Goal: Task Accomplishment & Management: Use online tool/utility

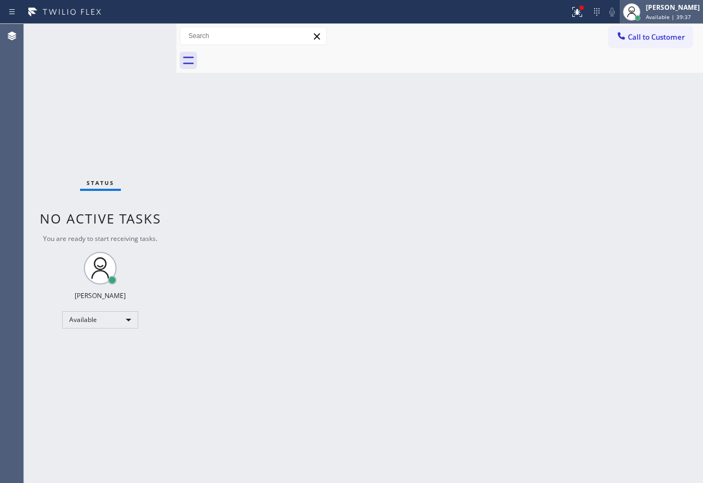
click at [665, 4] on div "[PERSON_NAME]" at bounding box center [673, 7] width 54 height 9
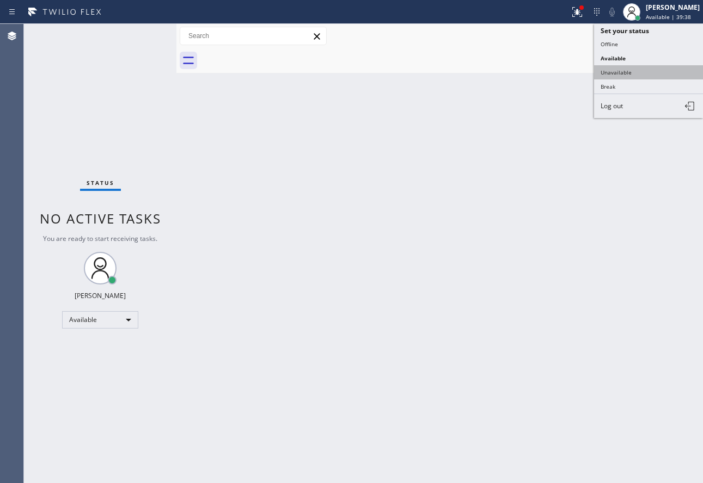
click at [650, 71] on button "Unavailable" at bounding box center [648, 72] width 109 height 14
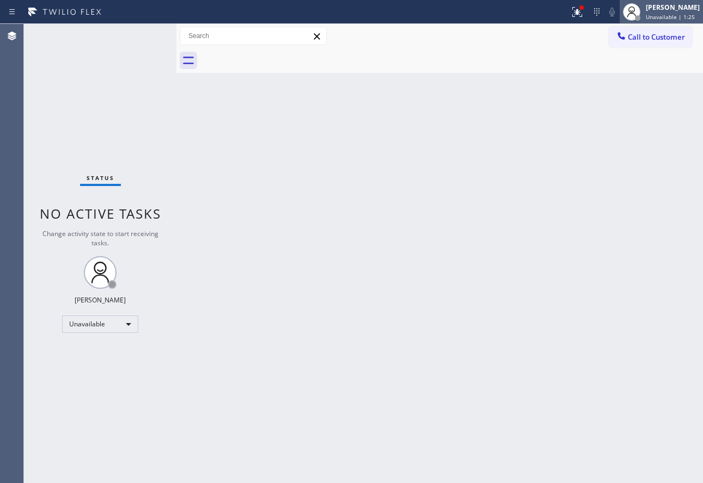
click at [670, 15] on span "Unavailable | 1:25" at bounding box center [670, 17] width 49 height 8
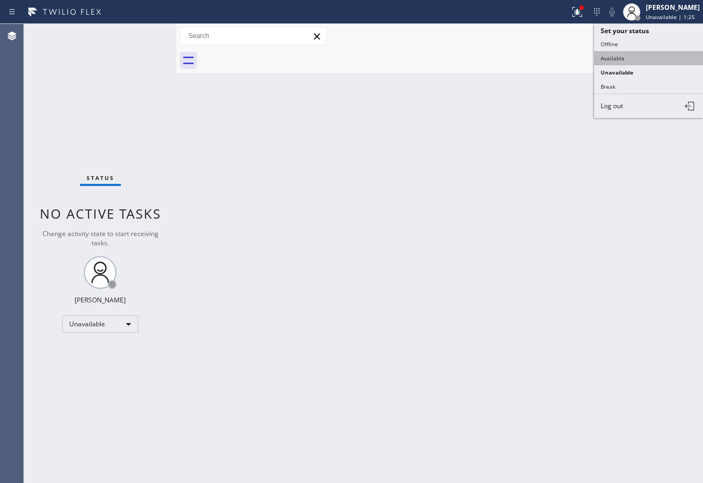
click at [636, 57] on button "Available" at bounding box center [648, 58] width 109 height 14
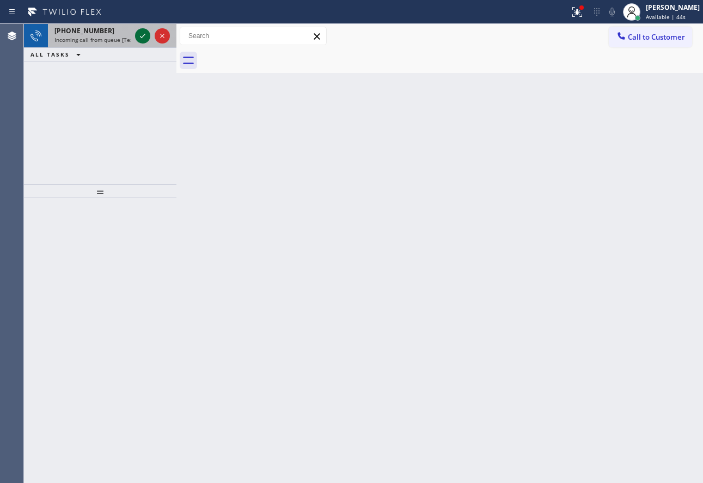
click at [143, 39] on icon at bounding box center [142, 35] width 13 height 13
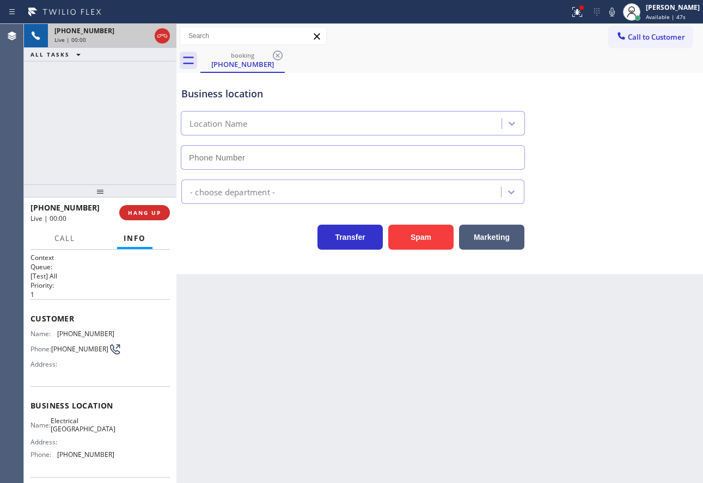
type input "[PHONE_NUMBER]"
click at [615, 14] on icon at bounding box center [611, 12] width 5 height 9
click at [618, 10] on icon at bounding box center [611, 11] width 13 height 13
click at [636, 215] on div "Transfer Spam Marketing" at bounding box center [439, 232] width 521 height 35
click at [157, 216] on span "HANG UP" at bounding box center [144, 213] width 33 height 8
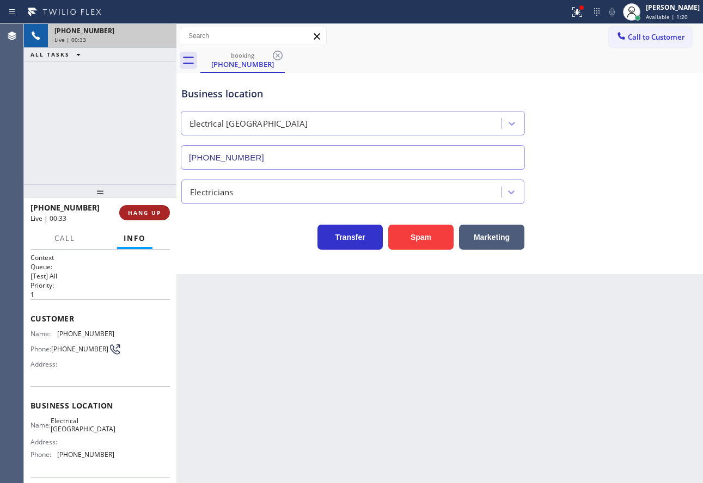
click at [157, 216] on span "HANG UP" at bounding box center [144, 213] width 33 height 8
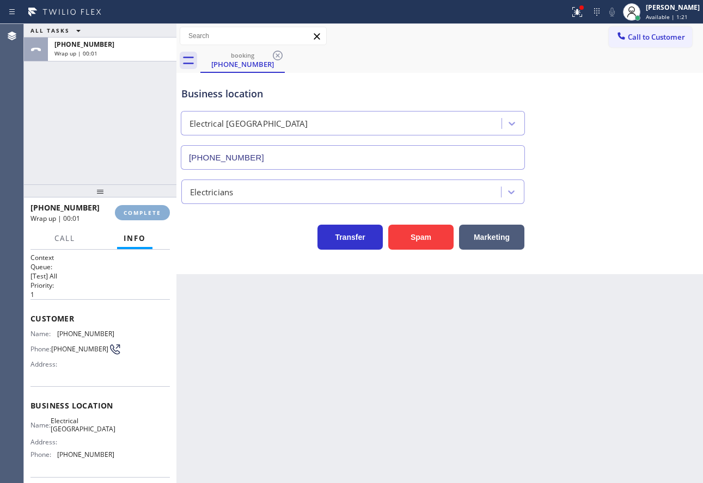
click at [157, 216] on span "COMPLETE" at bounding box center [143, 213] width 38 height 8
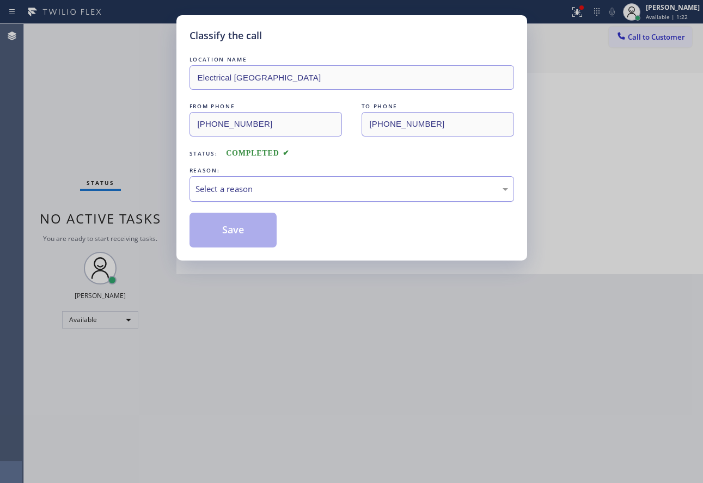
click at [253, 189] on div "Select a reason" at bounding box center [351, 189] width 312 height 13
click at [238, 242] on button "Save" at bounding box center [233, 230] width 88 height 35
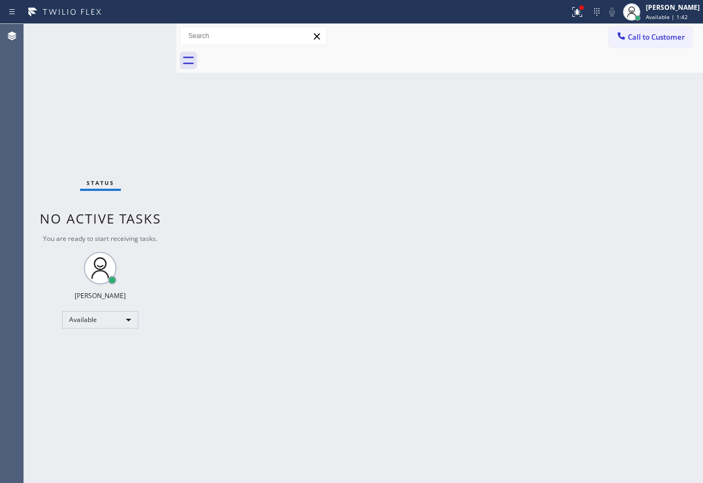
click at [541, 245] on div "Back to Dashboard Change Sender ID Customers Technicians Select a contact Outbo…" at bounding box center [439, 253] width 526 height 459
click at [511, 244] on div "Back to Dashboard Change Sender ID Customers Technicians Select a contact Outbo…" at bounding box center [439, 253] width 526 height 459
click at [451, 250] on div "Back to Dashboard Change Sender ID Customers Technicians Select a contact Outbo…" at bounding box center [439, 253] width 526 height 459
click at [469, 200] on div "Back to Dashboard Change Sender ID Customers Technicians Select a contact Outbo…" at bounding box center [439, 253] width 526 height 459
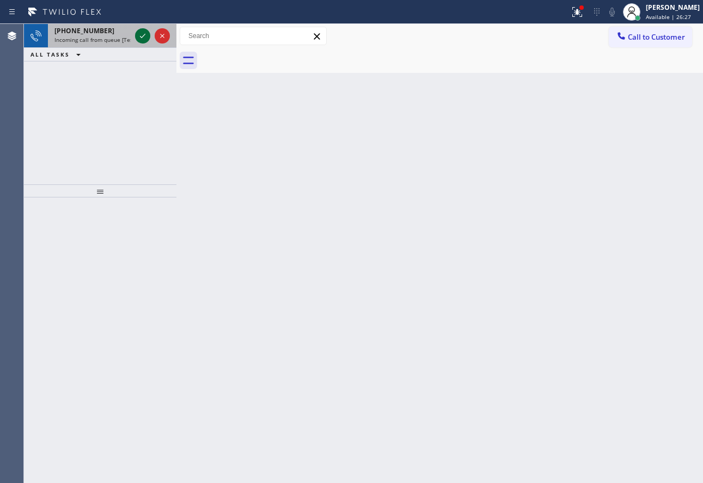
click at [141, 40] on icon at bounding box center [142, 35] width 13 height 13
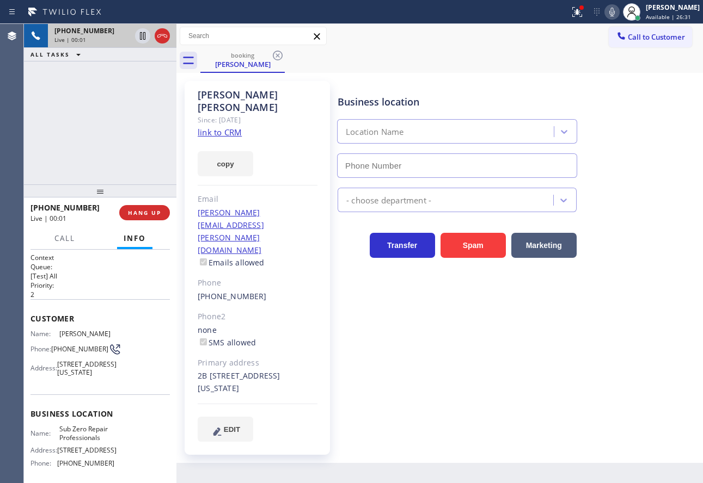
type input "[PHONE_NUMBER]"
click at [226, 139] on div "copy" at bounding box center [258, 158] width 120 height 38
click at [225, 127] on link "link to CRM" at bounding box center [220, 132] width 44 height 11
click at [156, 211] on span "HANG UP" at bounding box center [144, 213] width 33 height 8
click at [154, 203] on div "[PHONE_NUMBER] Live | 00:10 HANG UP" at bounding box center [99, 213] width 139 height 28
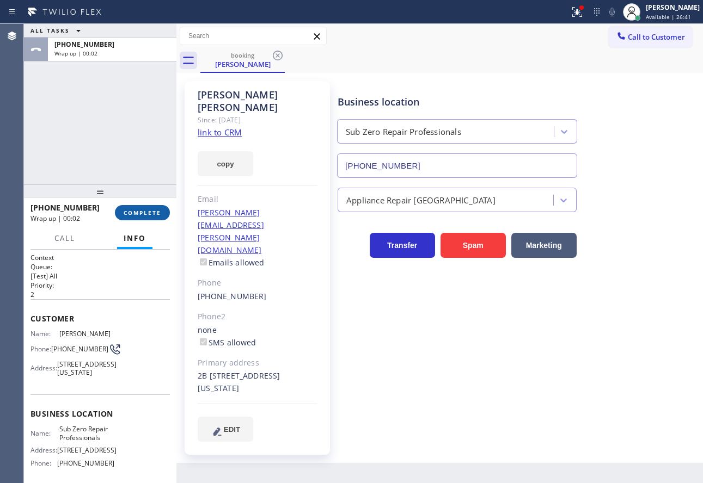
click at [148, 220] on button "COMPLETE" at bounding box center [142, 212] width 55 height 15
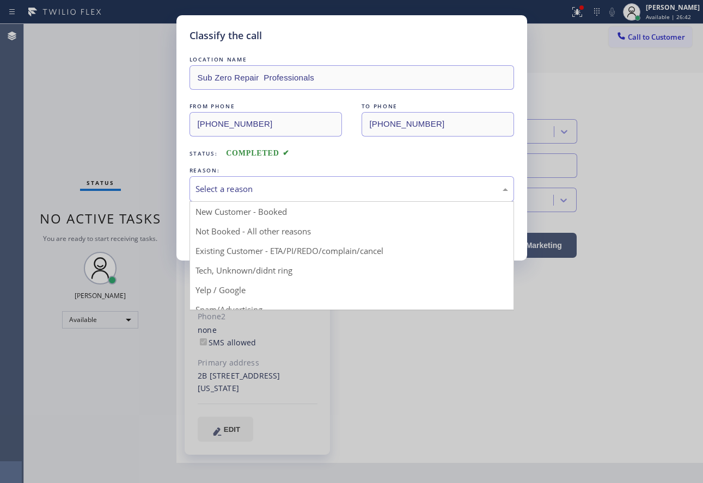
click at [274, 186] on div "Select a reason" at bounding box center [351, 189] width 312 height 13
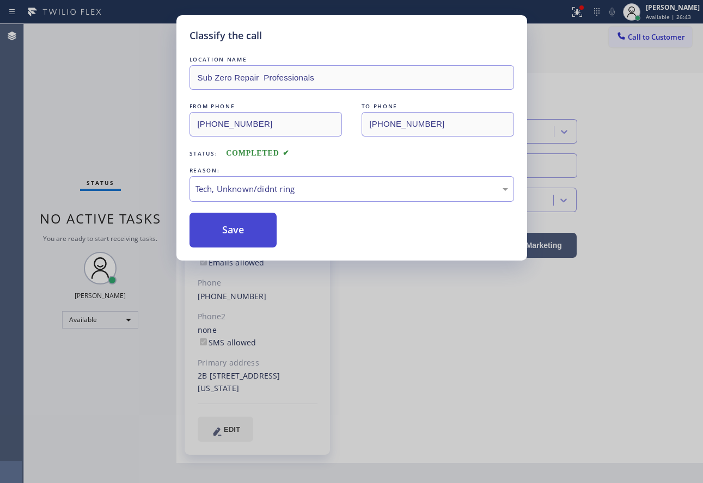
click at [233, 228] on button "Save" at bounding box center [233, 230] width 88 height 35
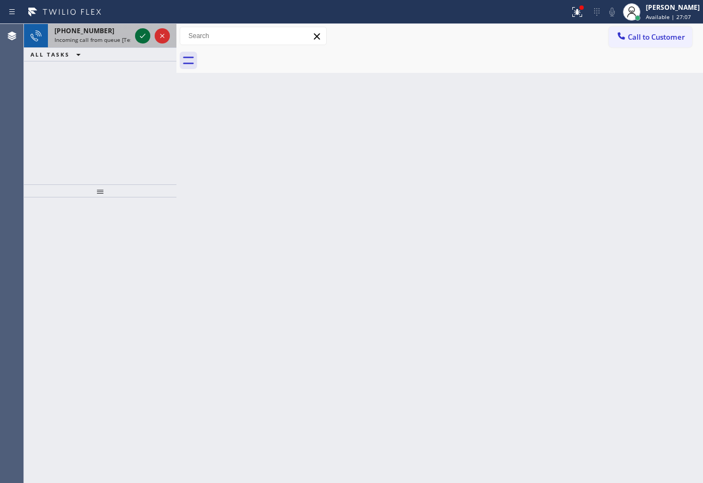
click at [142, 38] on icon at bounding box center [142, 36] width 5 height 4
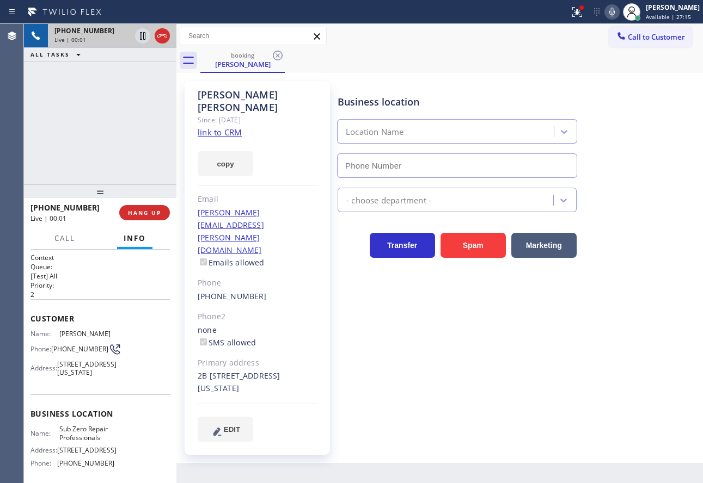
type input "[PHONE_NUMBER]"
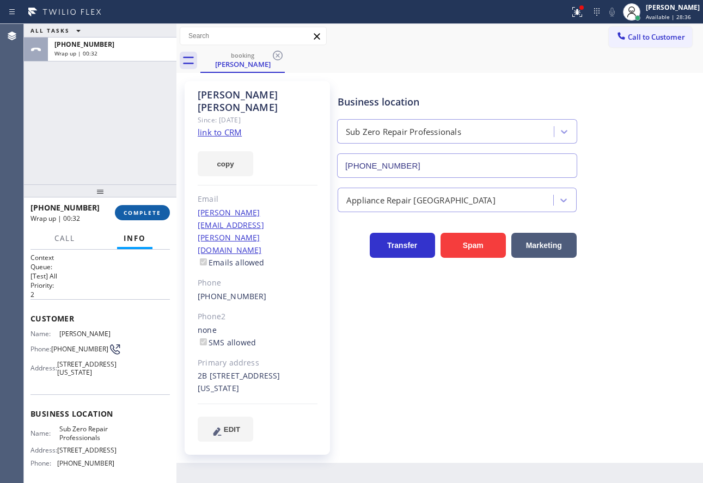
click at [156, 216] on span "COMPLETE" at bounding box center [143, 213] width 38 height 8
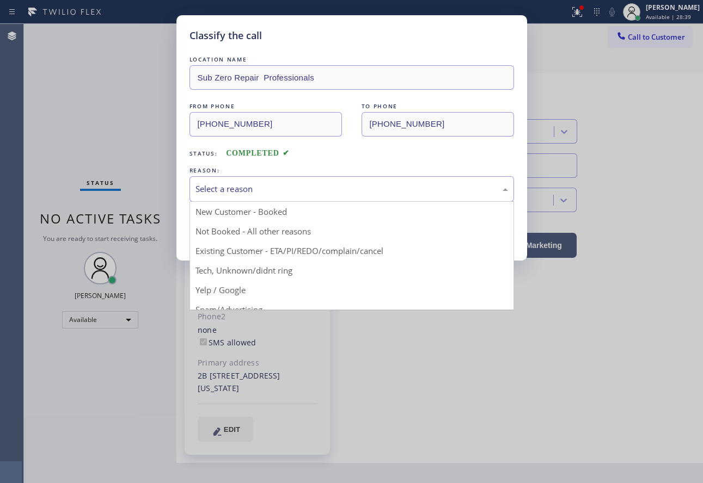
click at [275, 187] on div "Select a reason" at bounding box center [351, 189] width 312 height 13
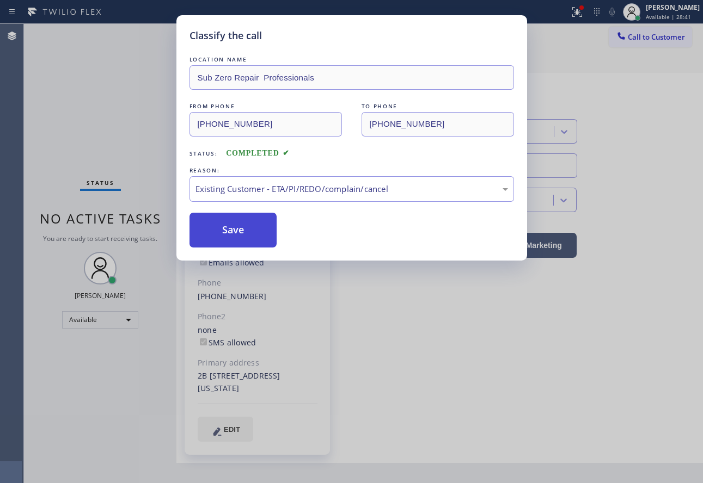
click at [253, 242] on button "Save" at bounding box center [233, 230] width 88 height 35
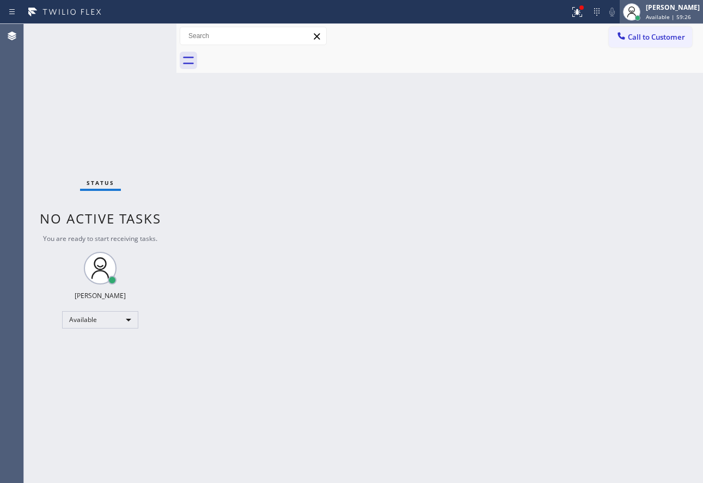
click at [680, 14] on span "Available | 59:26" at bounding box center [668, 17] width 45 height 8
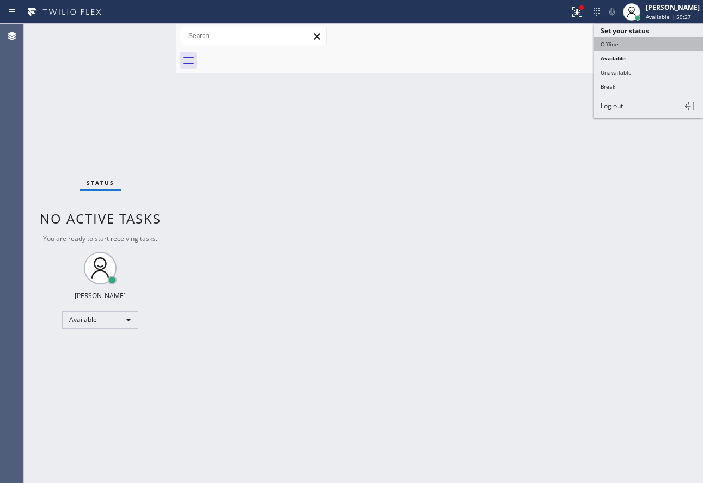
click at [621, 45] on button "Offline" at bounding box center [648, 44] width 109 height 14
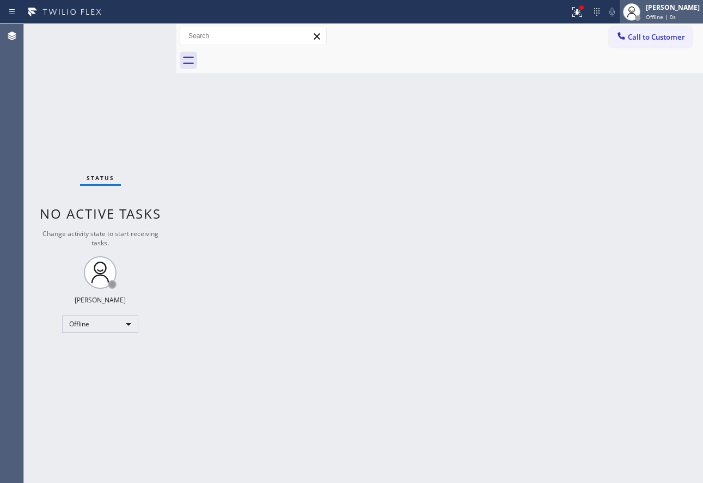
click at [687, 12] on div "[PERSON_NAME] Offline | 0s" at bounding box center [672, 11] width 59 height 19
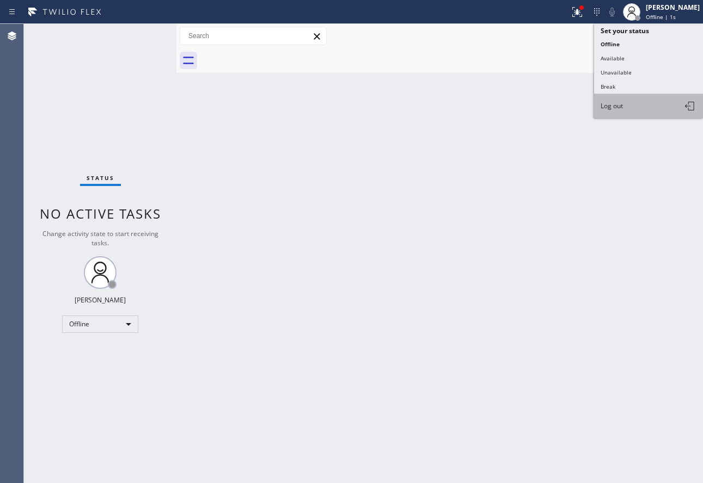
click at [625, 108] on button "Log out" at bounding box center [648, 106] width 109 height 24
